Goal: Information Seeking & Learning: Learn about a topic

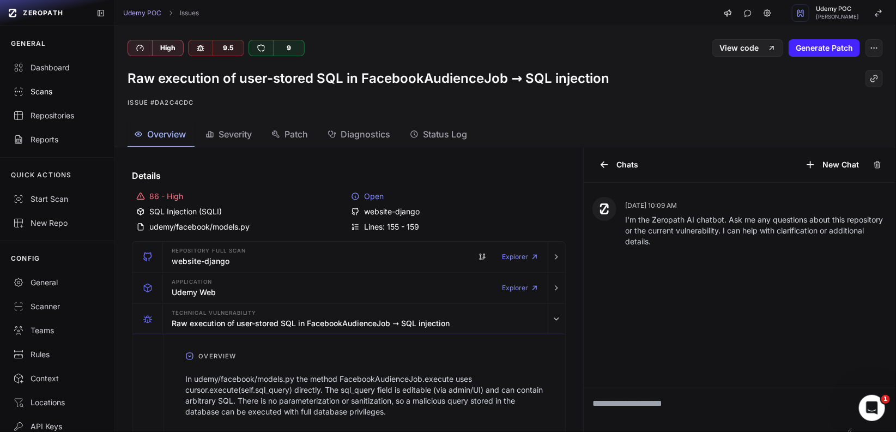
scroll to position [790, 0]
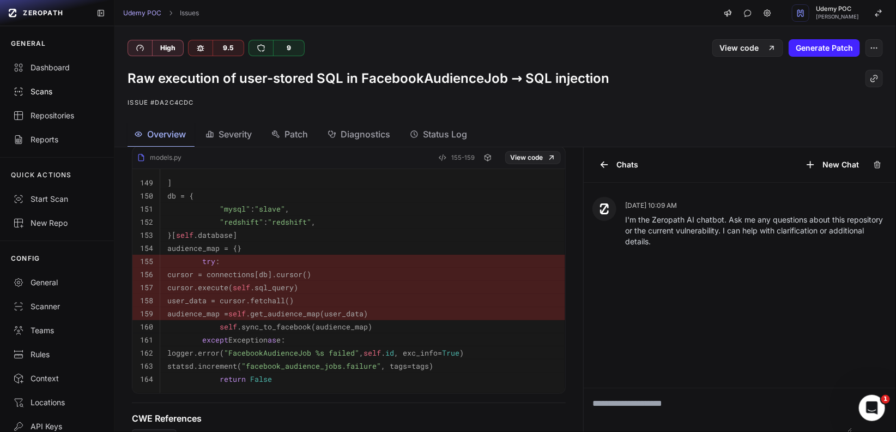
click at [43, 93] on div "Scans" at bounding box center [57, 91] width 88 height 11
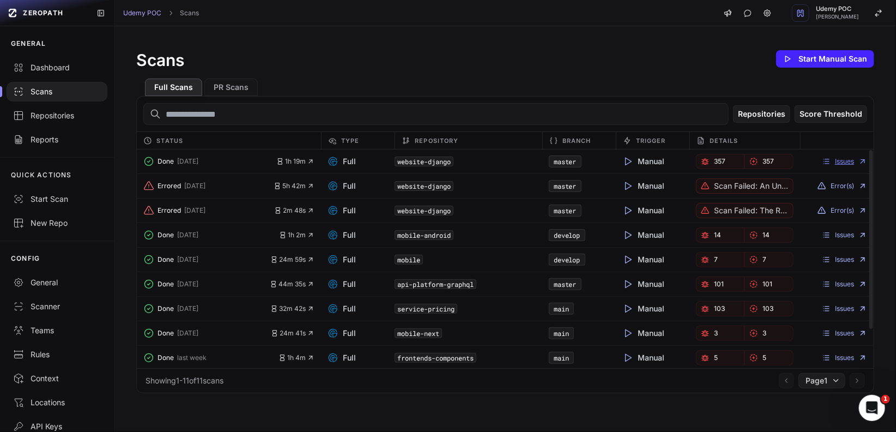
click at [828, 158] on link "Issues" at bounding box center [844, 161] width 45 height 9
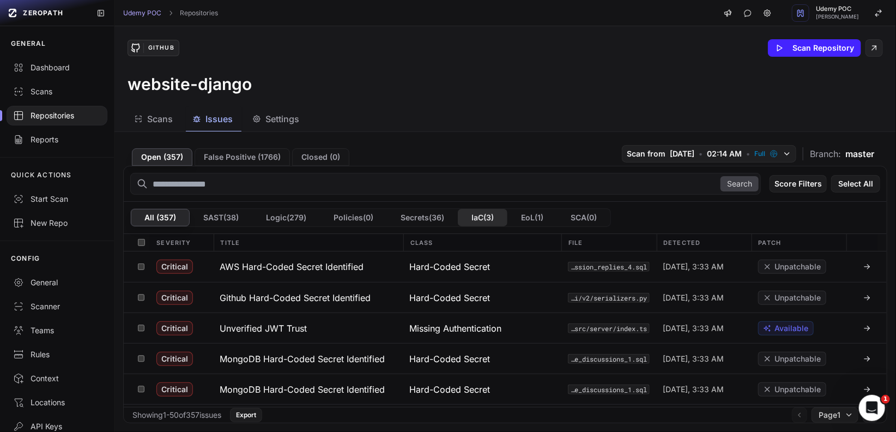
click at [494, 219] on button "IaC ( 3 )" at bounding box center [483, 217] width 50 height 17
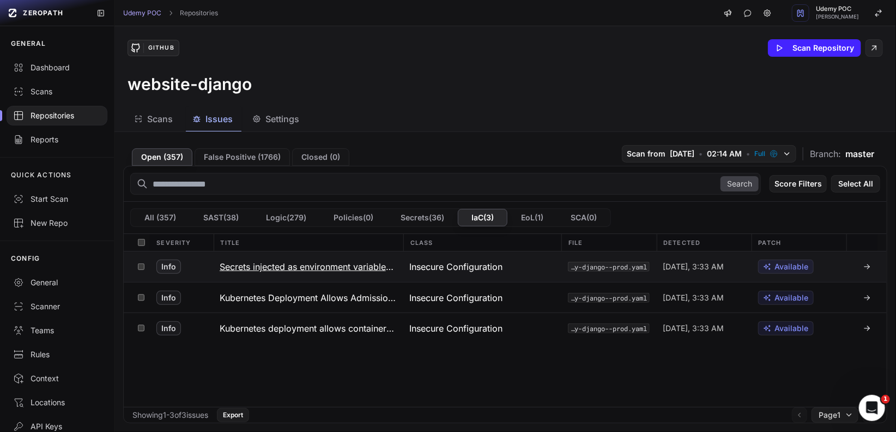
click at [863, 264] on icon at bounding box center [867, 266] width 9 height 9
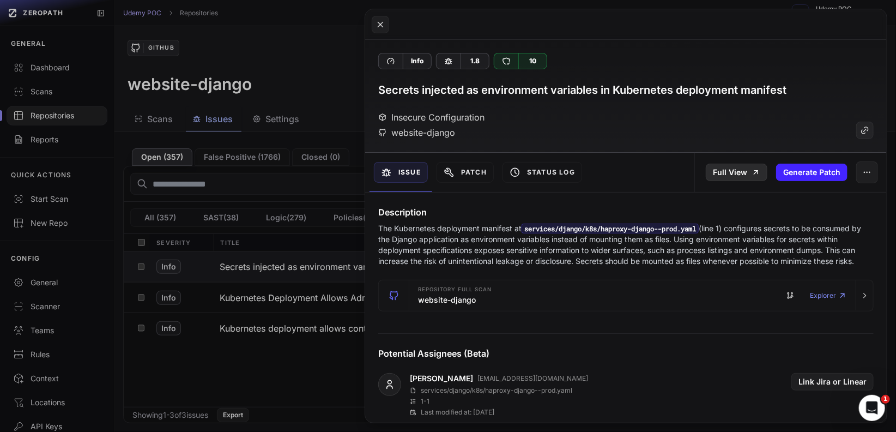
click at [741, 172] on link "Full View" at bounding box center [737, 172] width 62 height 17
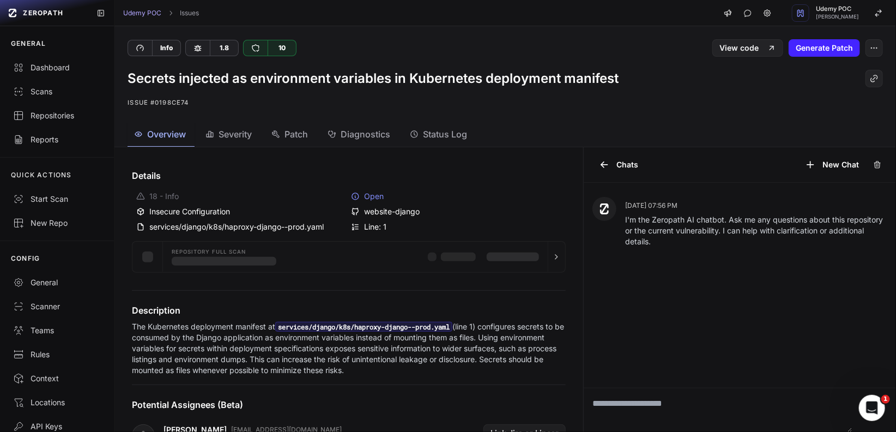
click at [379, 137] on span "Diagnostics" at bounding box center [366, 134] width 50 height 13
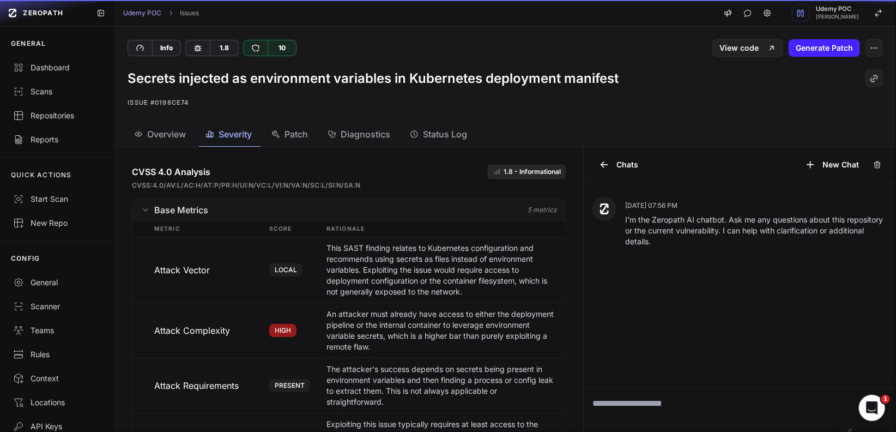
click at [249, 132] on span "Severity" at bounding box center [235, 134] width 33 height 13
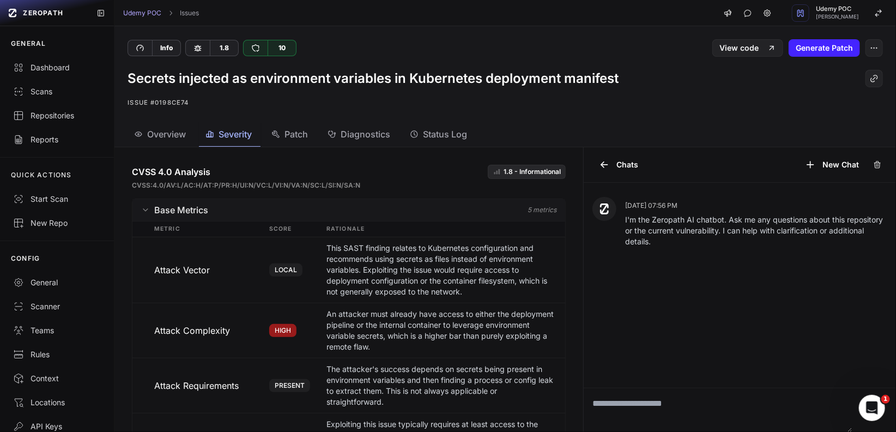
click at [182, 137] on span "Overview" at bounding box center [166, 134] width 39 height 13
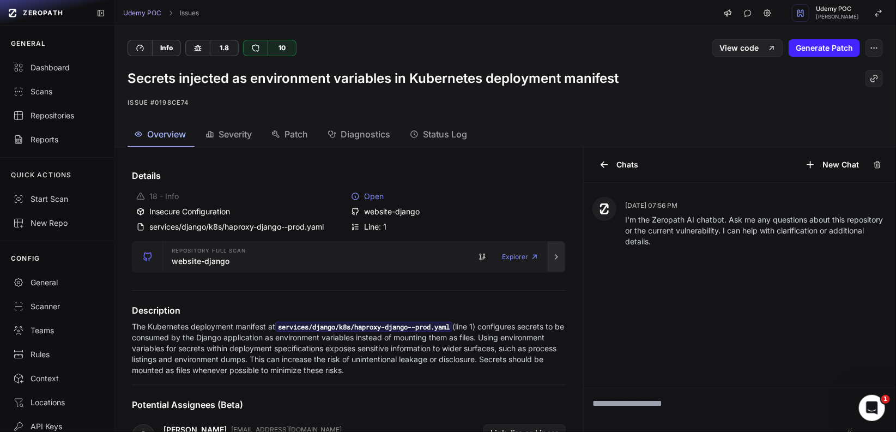
click at [555, 256] on icon "button" at bounding box center [556, 257] width 2 height 4
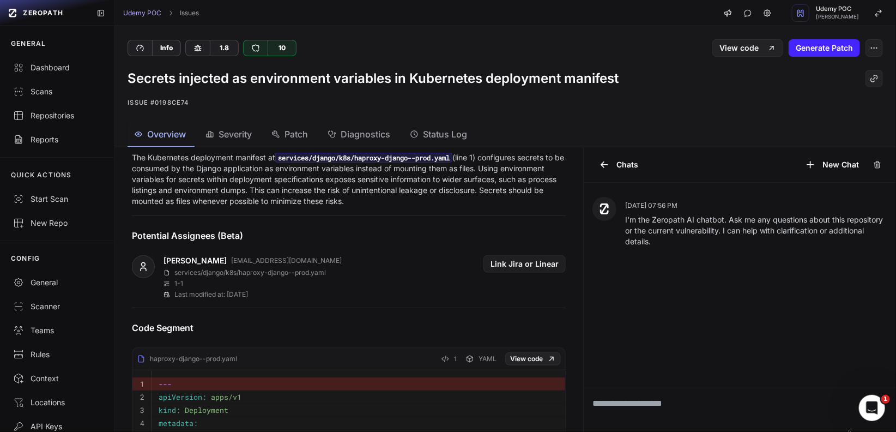
scroll to position [431, 0]
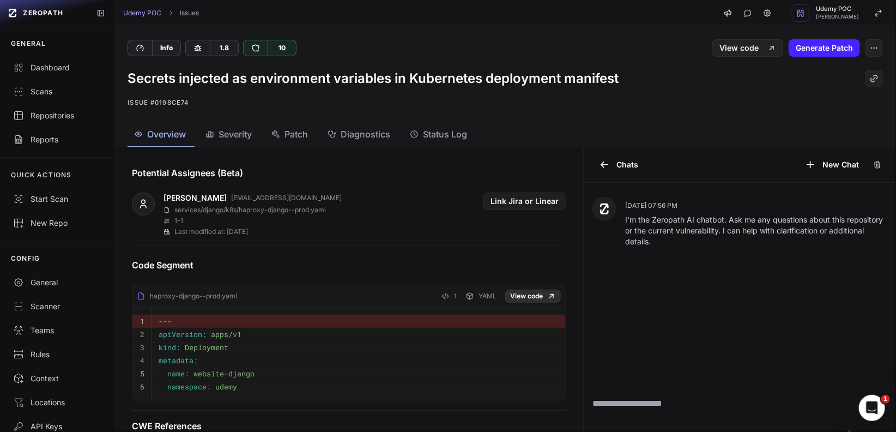
click at [524, 293] on link "View code" at bounding box center [533, 295] width 56 height 13
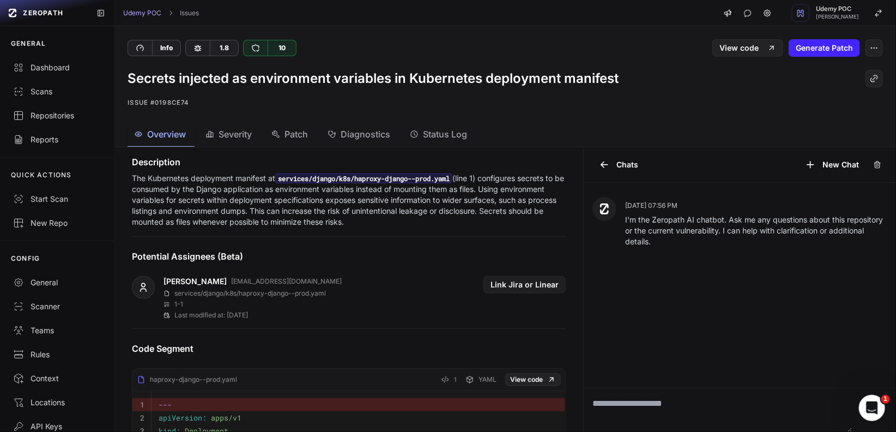
scroll to position [341, 0]
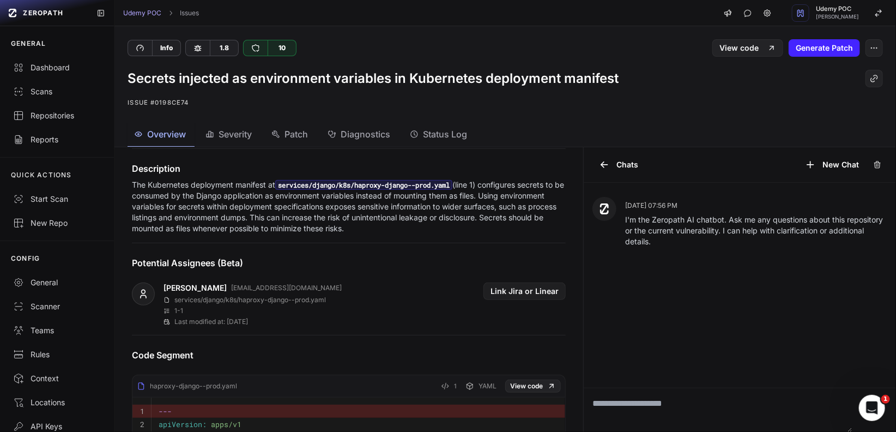
scroll to position [262, 0]
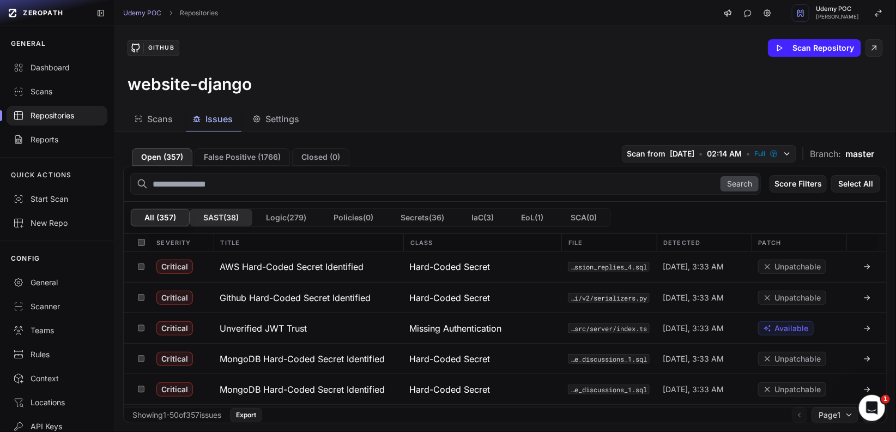
click at [230, 218] on button "SAST ( 38 )" at bounding box center [221, 217] width 63 height 17
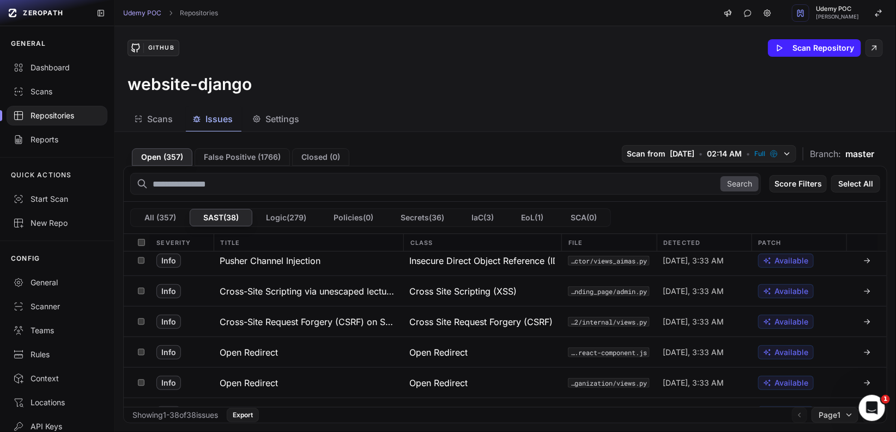
scroll to position [1003, 0]
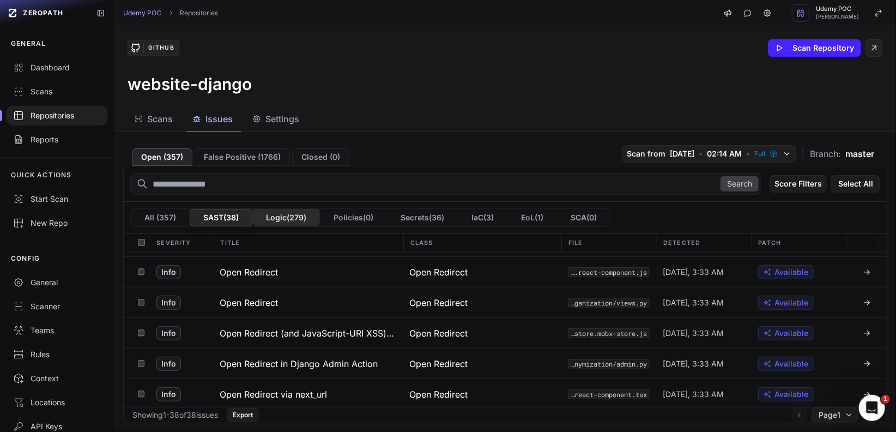
click at [281, 216] on button "Logic ( 279 )" at bounding box center [286, 217] width 68 height 17
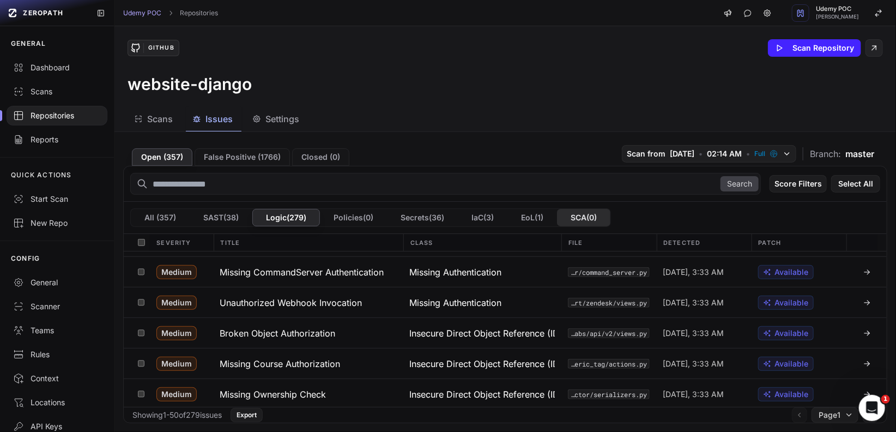
click at [589, 212] on button "SCA ( 0 )" at bounding box center [583, 217] width 53 height 17
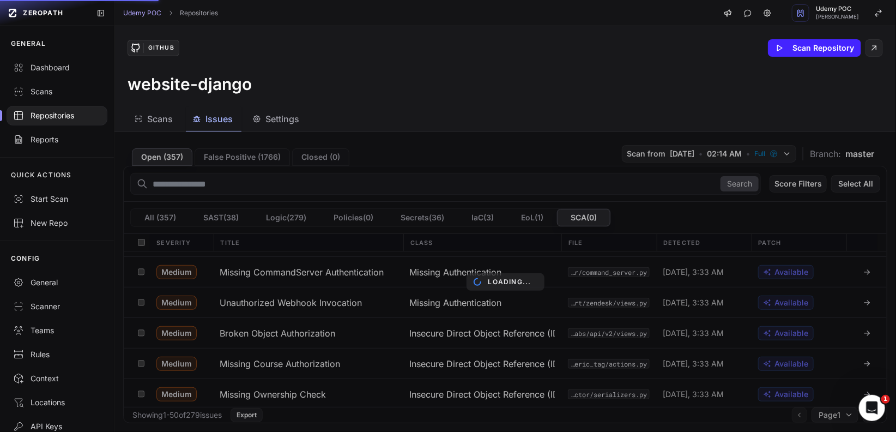
scroll to position [0, 0]
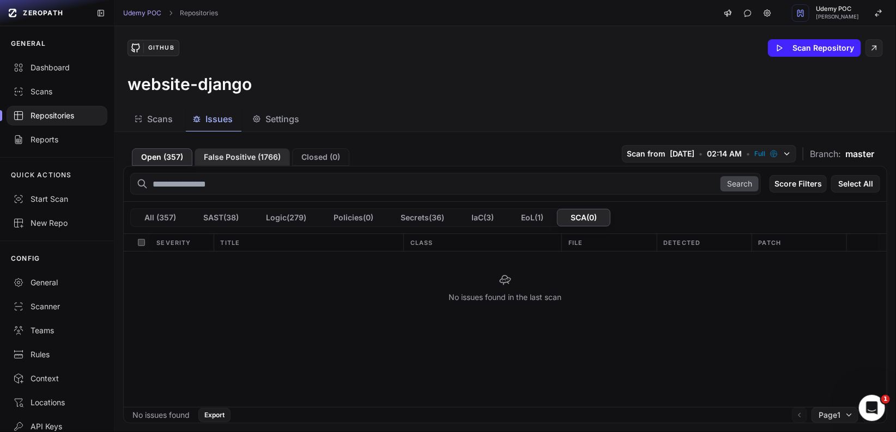
click at [241, 158] on button "False Positive ( 1766 )" at bounding box center [242, 156] width 95 height 17
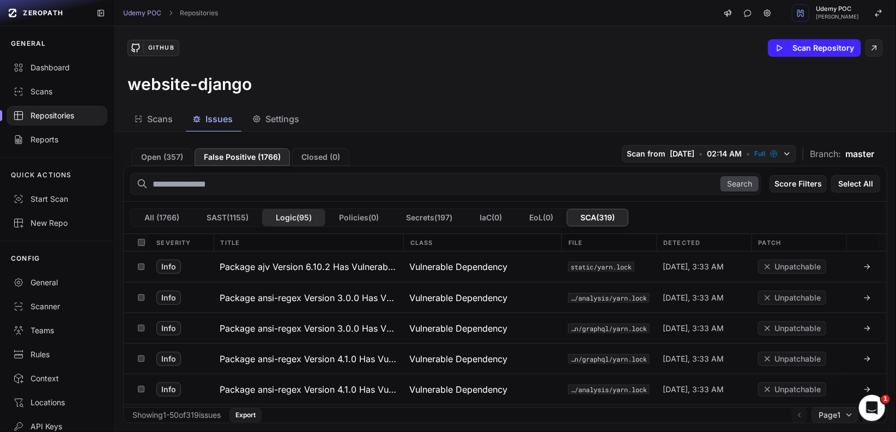
click at [296, 216] on button "Logic ( 95 )" at bounding box center [293, 217] width 63 height 17
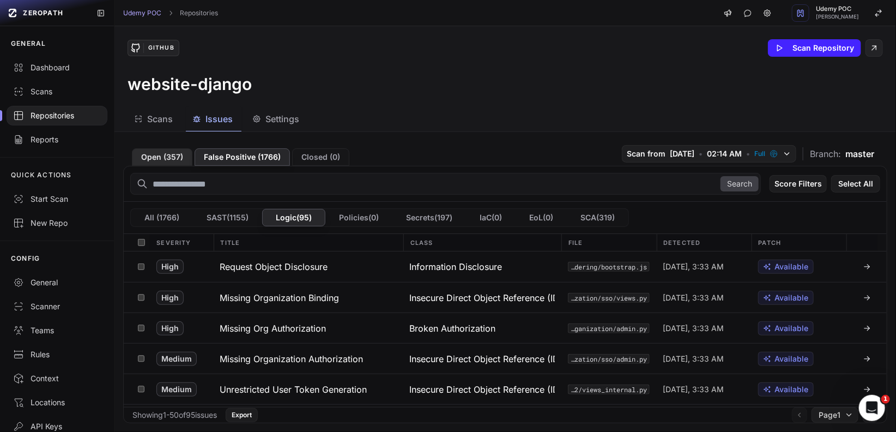
click at [164, 159] on button "Open ( 357 )" at bounding box center [162, 156] width 61 height 17
